Goal: Complete application form

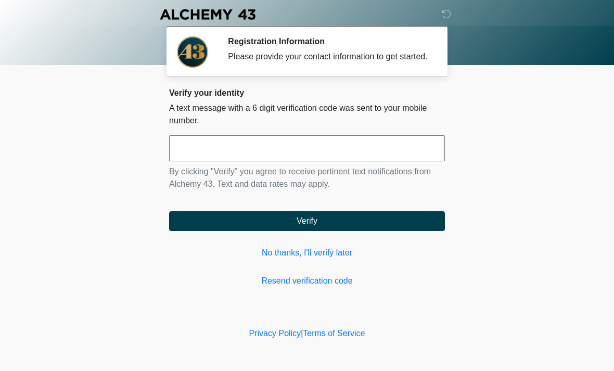
click at [332, 159] on input "text" at bounding box center [307, 148] width 276 height 26
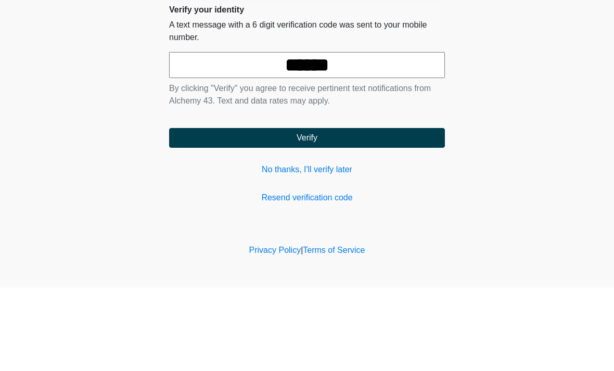
type input "******"
click at [348, 211] on button "Verify" at bounding box center [307, 221] width 276 height 20
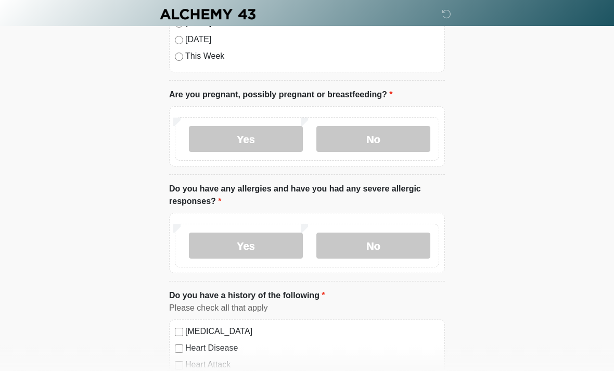
scroll to position [105, 0]
click at [398, 137] on label "No" at bounding box center [373, 138] width 114 height 26
click at [393, 250] on label "No" at bounding box center [373, 245] width 114 height 26
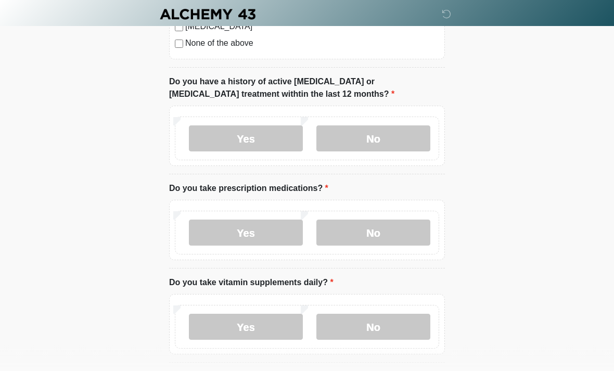
scroll to position [612, 0]
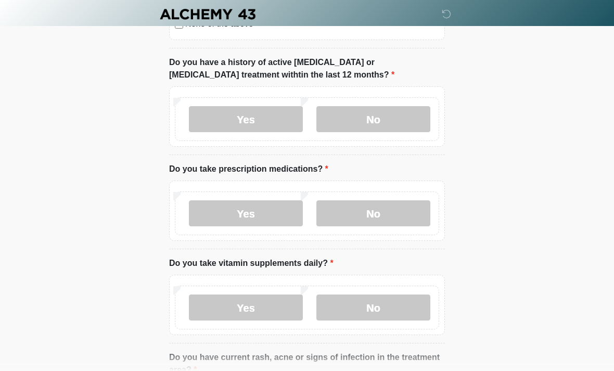
click at [388, 113] on label "No" at bounding box center [373, 120] width 114 height 26
click at [391, 204] on label "No" at bounding box center [373, 213] width 114 height 26
click at [389, 298] on label "No" at bounding box center [373, 308] width 114 height 26
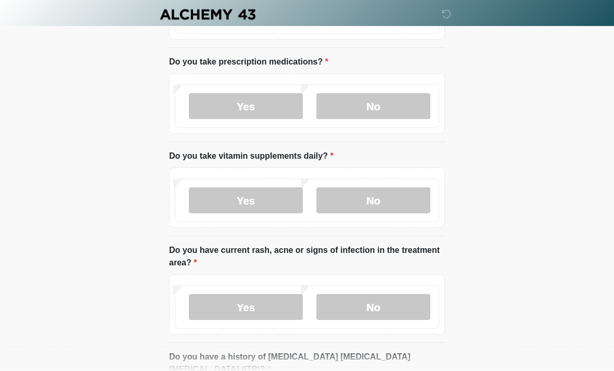
scroll to position [736, 0]
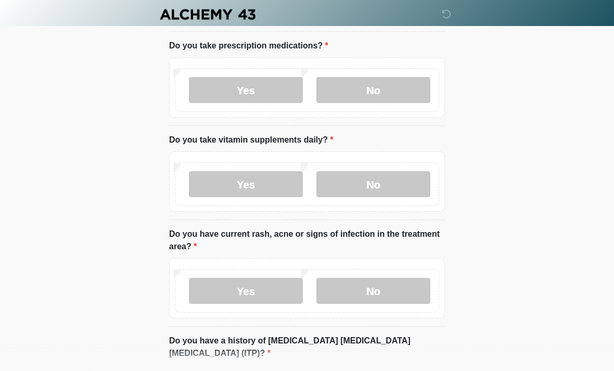
click at [402, 281] on label "No" at bounding box center [373, 291] width 114 height 26
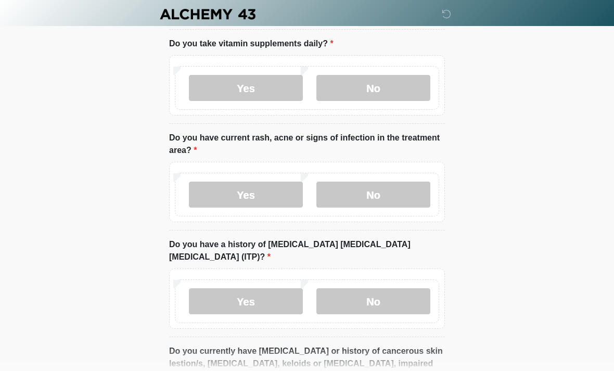
scroll to position [832, 0]
click at [389, 288] on label "No" at bounding box center [373, 301] width 114 height 26
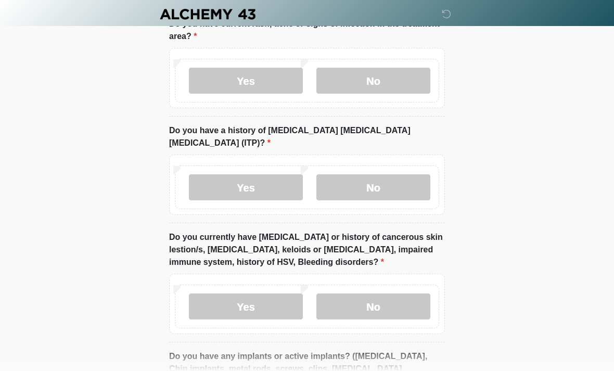
scroll to position [952, 0]
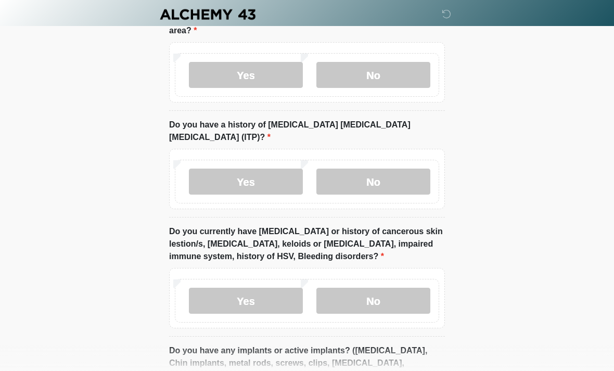
click at [388, 291] on label "No" at bounding box center [373, 301] width 114 height 26
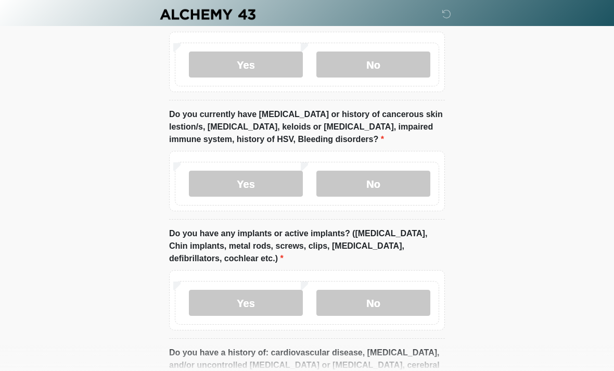
scroll to position [1073, 0]
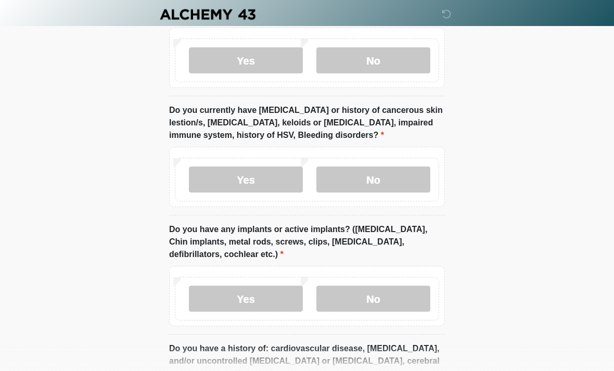
click at [389, 289] on label "No" at bounding box center [373, 299] width 114 height 26
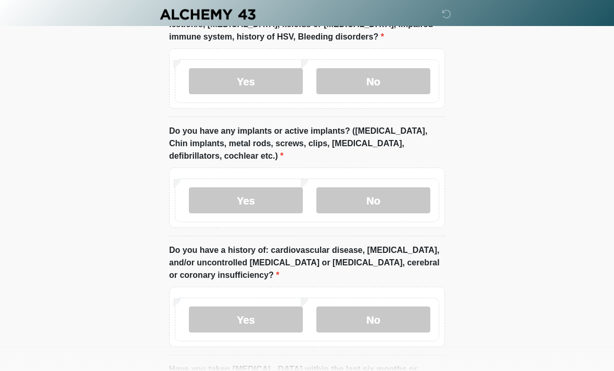
scroll to position [1182, 0]
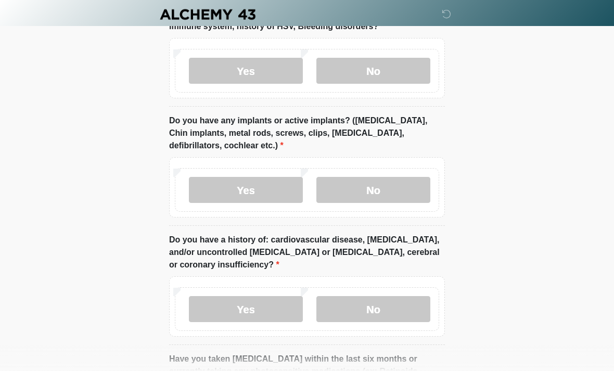
click at [390, 296] on label "No" at bounding box center [373, 309] width 114 height 26
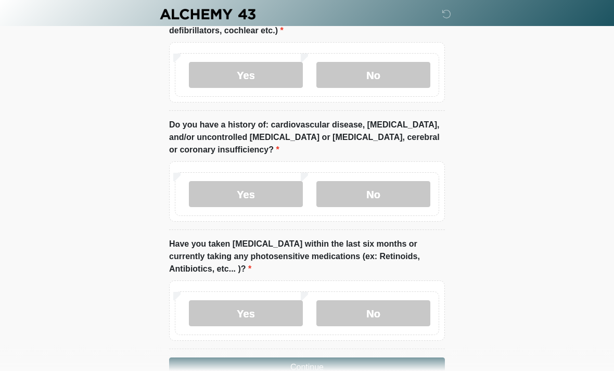
scroll to position [1305, 0]
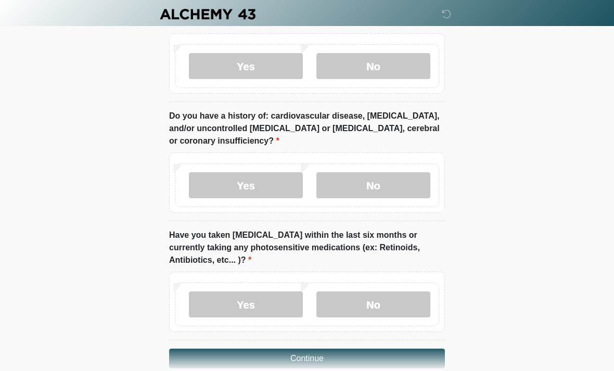
click at [393, 292] on label "No" at bounding box center [373, 305] width 114 height 26
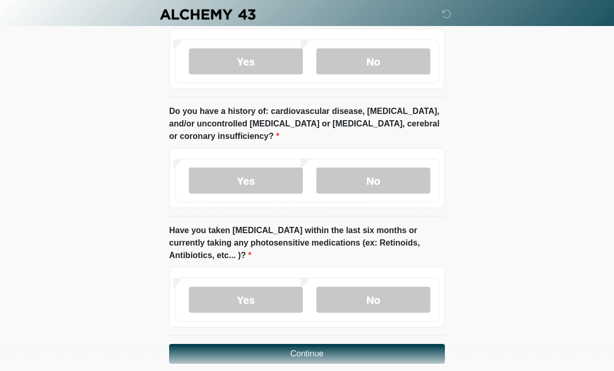
click at [347, 344] on button "Continue" at bounding box center [307, 354] width 276 height 20
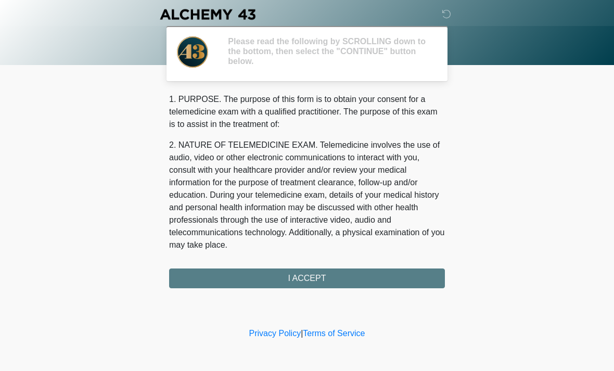
scroll to position [0, 0]
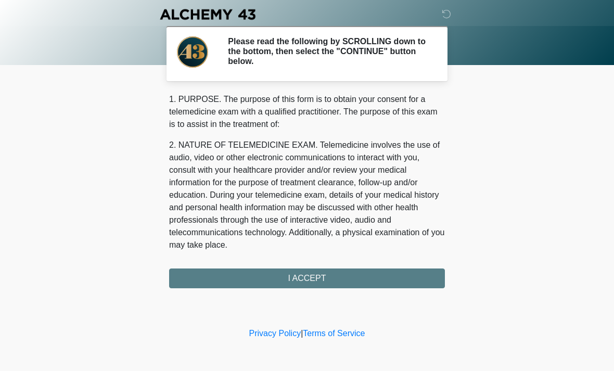
click at [230, 290] on div "‎ ‎ ‎ ‎ Please read the following by SCROLLING down to the bottom, then select …" at bounding box center [307, 162] width 312 height 305
click at [233, 278] on div "1. PURPOSE. The purpose of this form is to obtain your consent for a telemedici…" at bounding box center [307, 190] width 276 height 195
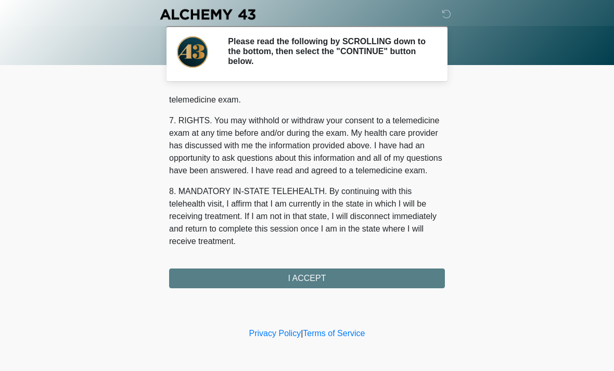
click at [337, 276] on div "1. PURPOSE. The purpose of this form is to obtain your consent for a telemedici…" at bounding box center [307, 190] width 276 height 195
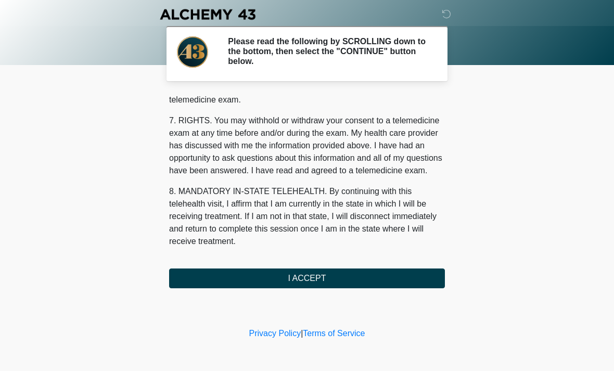
click at [354, 276] on button "I ACCEPT" at bounding box center [307, 279] width 276 height 20
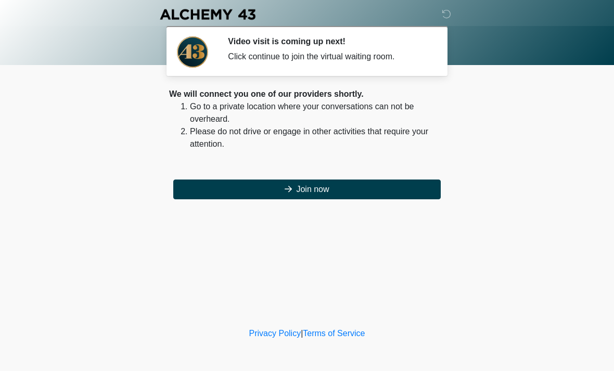
click at [371, 187] on button "Join now" at bounding box center [307, 190] width 268 height 20
